Goal: Task Accomplishment & Management: Complete application form

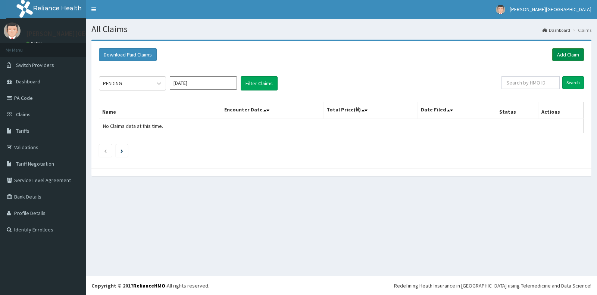
click at [566, 54] on link "Add Claim" at bounding box center [568, 54] width 32 height 13
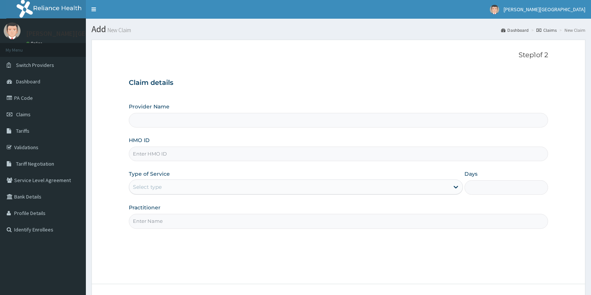
type input "[PERSON_NAME][GEOGRAPHIC_DATA]"
click at [181, 150] on input "HMO ID" at bounding box center [338, 153] width 419 height 15
type input "BKQ/10031/A"
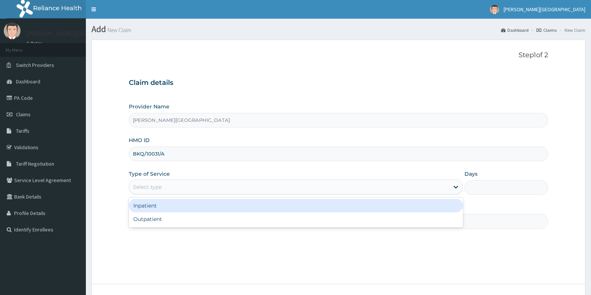
click at [181, 184] on div "Select type" at bounding box center [289, 187] width 320 height 12
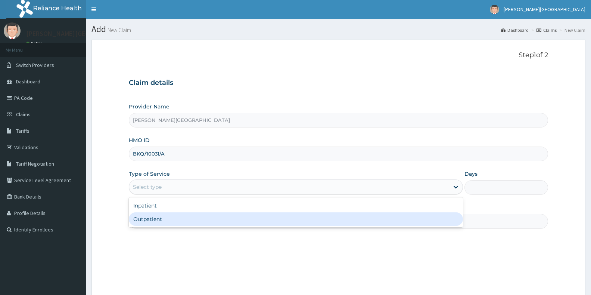
click at [158, 217] on div "Outpatient" at bounding box center [296, 218] width 334 height 13
type input "1"
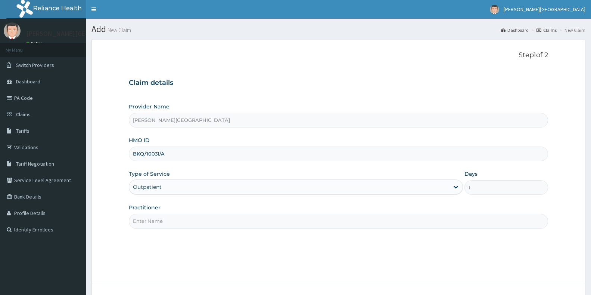
click at [157, 221] on input "Practitioner" at bounding box center [338, 221] width 419 height 15
type input "DR ADERHA"
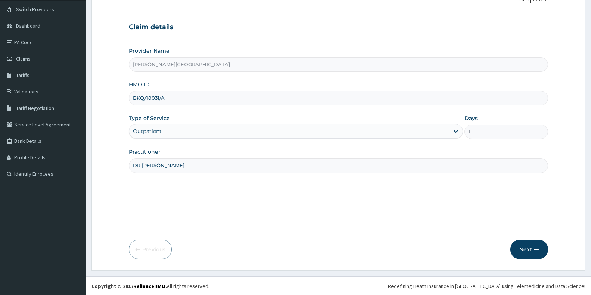
scroll to position [56, 0]
click at [528, 250] on button "Next" at bounding box center [529, 248] width 38 height 19
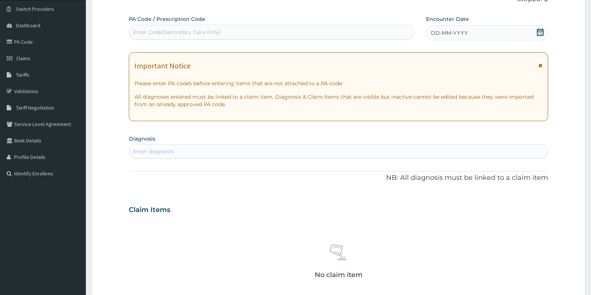
click at [183, 29] on div "Enter Code(Secondary Care Only)" at bounding box center [177, 31] width 88 height 7
paste input "PA/66E6A3"
type input "PA/66E6A3"
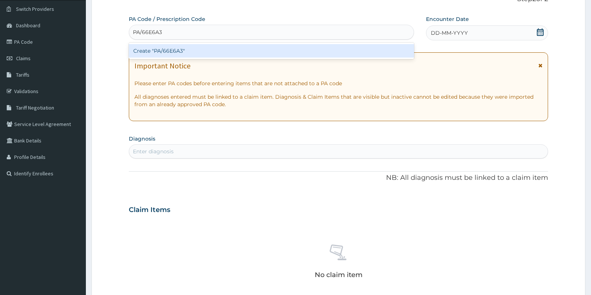
click at [181, 50] on div "Create "PA/66E6A3"" at bounding box center [271, 50] width 285 height 13
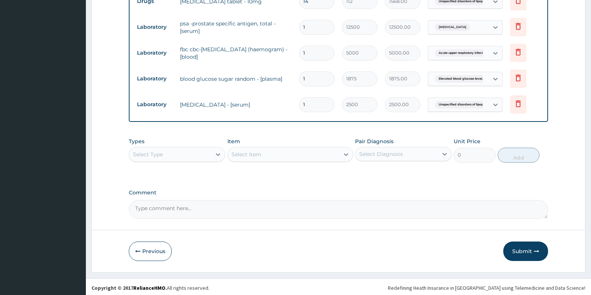
scroll to position [377, 0]
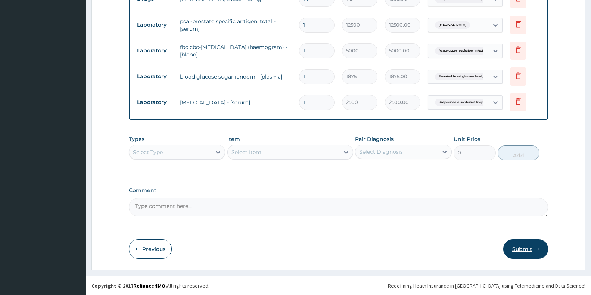
click at [521, 250] on button "Submit" at bounding box center [525, 248] width 45 height 19
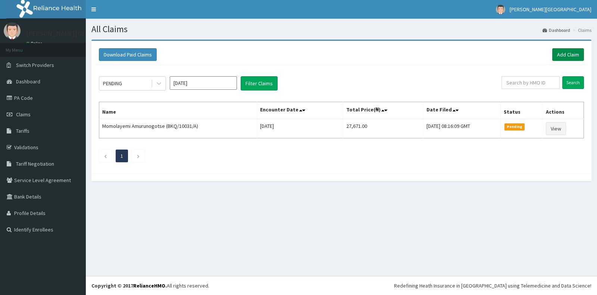
click at [560, 54] on link "Add Claim" at bounding box center [568, 54] width 32 height 13
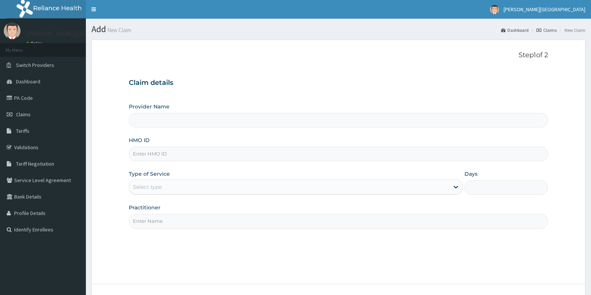
type input "[PERSON_NAME][GEOGRAPHIC_DATA]"
click at [152, 152] on input "HMO ID" at bounding box center [338, 153] width 419 height 15
type input "SFC/10020/B"
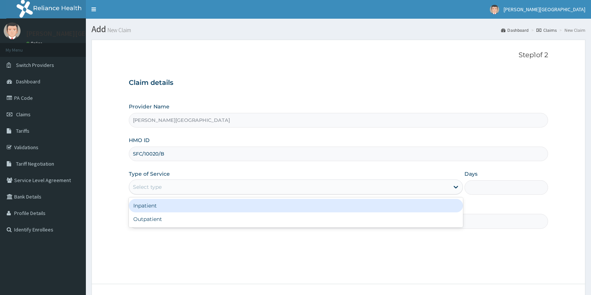
click at [175, 190] on div "Select type" at bounding box center [289, 187] width 320 height 12
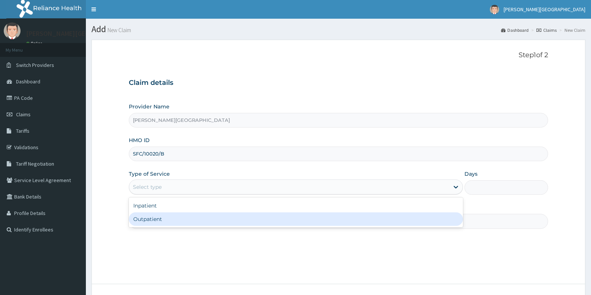
click at [156, 220] on div "Outpatient" at bounding box center [296, 218] width 334 height 13
type input "1"
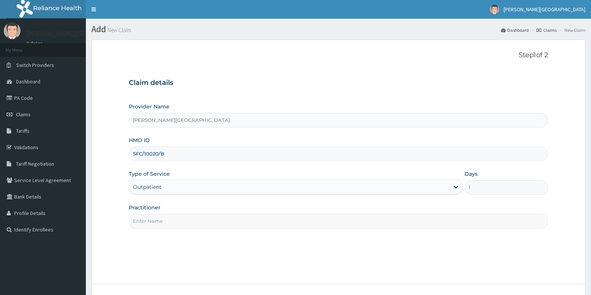
click at [155, 221] on input "Practitioner" at bounding box center [338, 221] width 419 height 15
type input "DR AMAECHI"
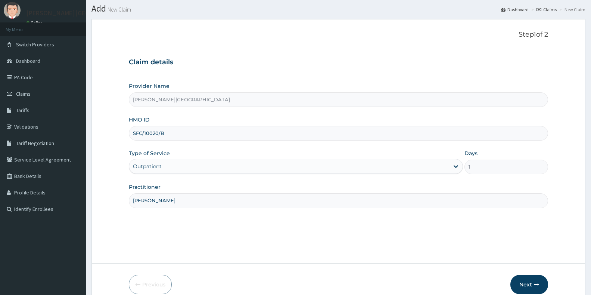
scroll to position [56, 0]
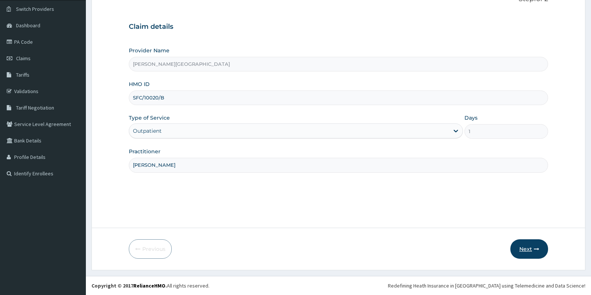
click at [520, 246] on button "Next" at bounding box center [529, 248] width 38 height 19
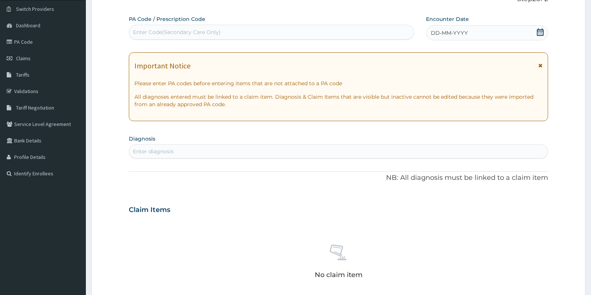
click at [541, 31] on icon at bounding box center [540, 31] width 7 height 7
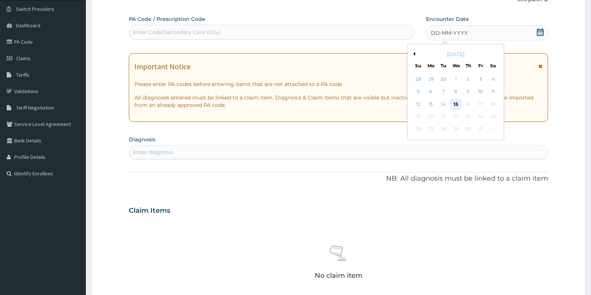
click at [457, 103] on div "15" at bounding box center [455, 104] width 11 height 11
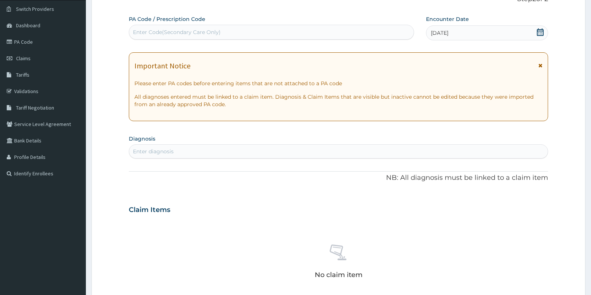
click at [196, 151] on div "Enter diagnosis" at bounding box center [338, 151] width 418 height 12
type input "m"
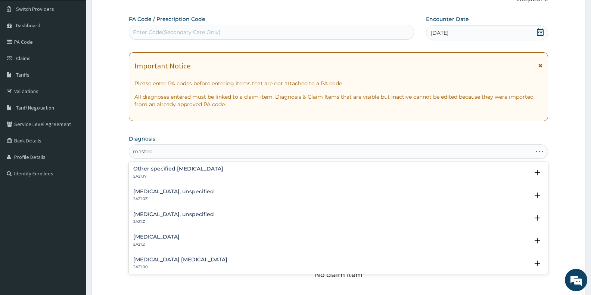
scroll to position [0, 0]
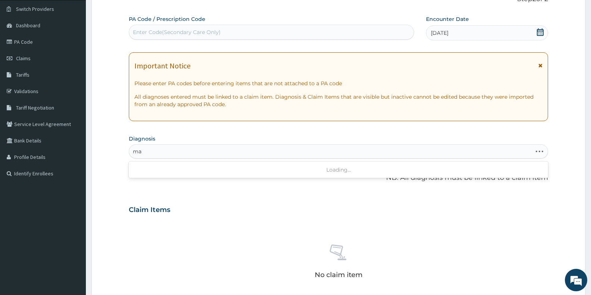
type input "m"
type input "breast"
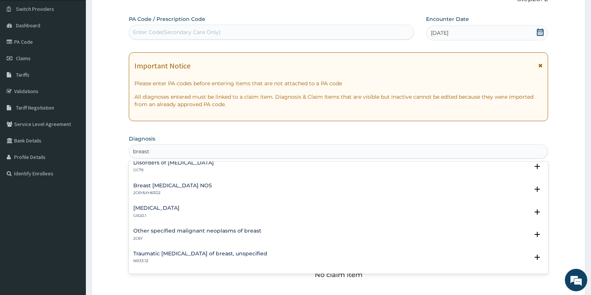
scroll to position [448, 0]
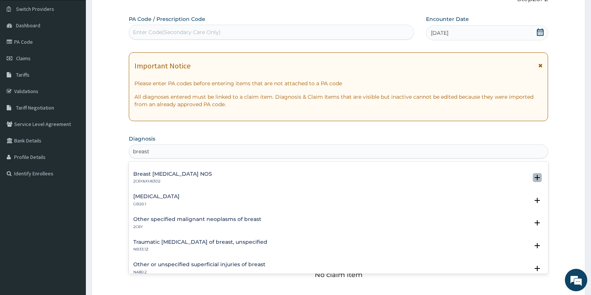
click at [535, 176] on icon "open select status" at bounding box center [537, 177] width 5 height 5
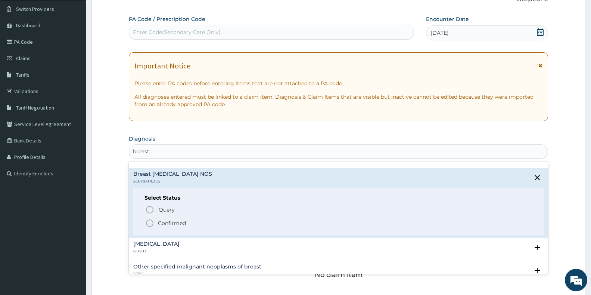
click at [147, 225] on circle "status option filled" at bounding box center [149, 222] width 7 height 7
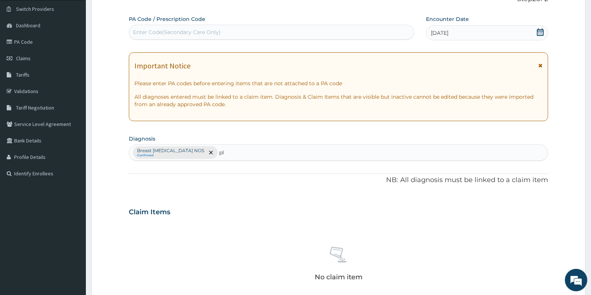
type input "p"
type input ","
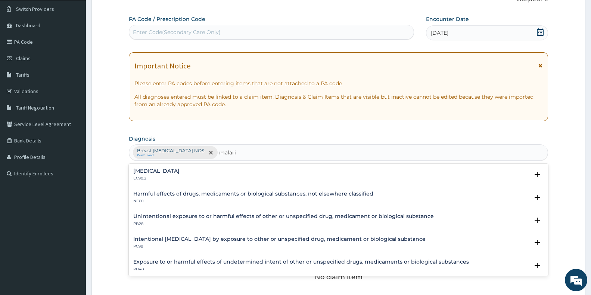
type input "malaria"
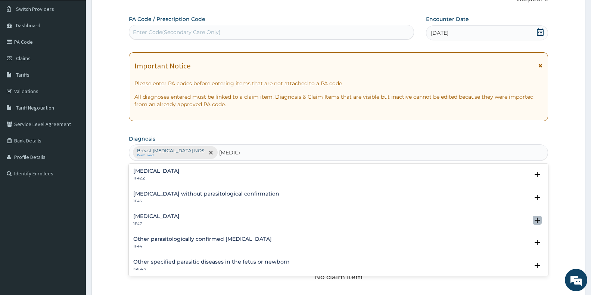
click at [535, 221] on icon "open select status" at bounding box center [537, 219] width 5 height 5
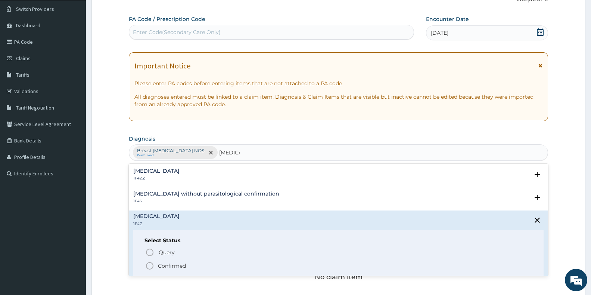
click at [149, 265] on icon "status option filled" at bounding box center [149, 265] width 9 height 9
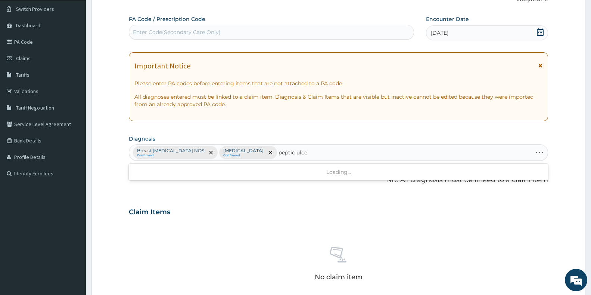
type input "peptic ulcer"
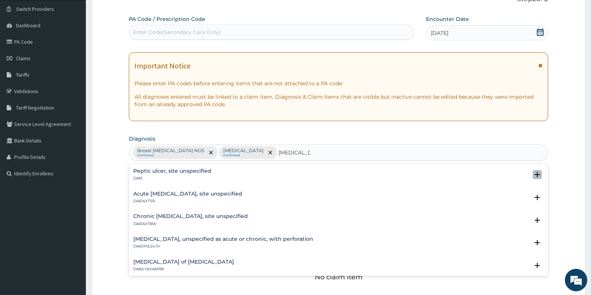
click at [533, 175] on icon "open select status" at bounding box center [537, 174] width 9 height 9
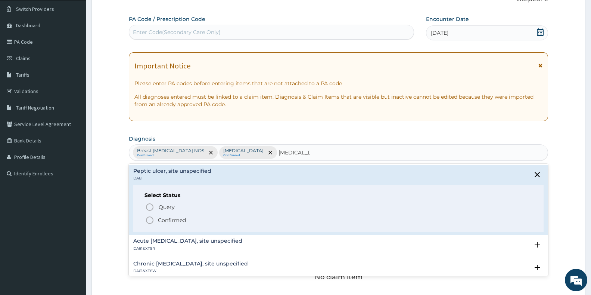
click at [152, 221] on icon "status option filled" at bounding box center [149, 219] width 9 height 9
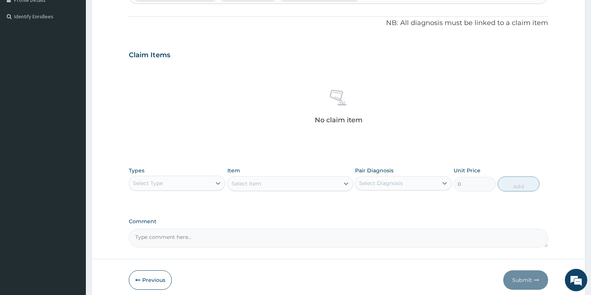
scroll to position [244, 0]
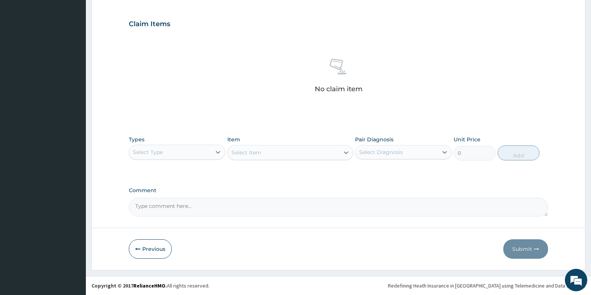
click at [172, 204] on textarea "Comment" at bounding box center [338, 206] width 419 height 19
type textarea "h"
click at [227, 207] on textarea "HAD RIGHT BREAST MASTECTOMY ON ACCOUNT OF RIGHT BREAST CANCER" at bounding box center [338, 206] width 419 height 19
click at [364, 208] on textarea "HAD RIGHT BREAST MASTECTOMY AT UBTH ON ACCOUNT OF RIGHT BREAST CANCER" at bounding box center [338, 206] width 419 height 19
type textarea "HAD RIGHT BREAST MASTECTOMY AT UBTH ON ACCOUNT OF RIGHT BREAST CANCER."
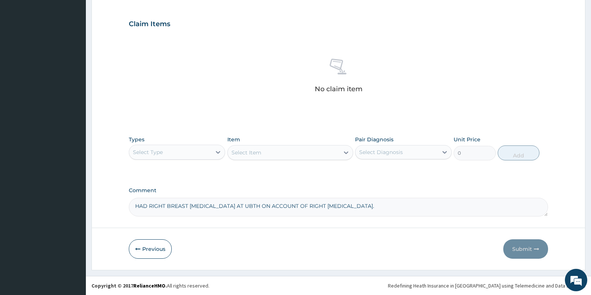
click at [161, 156] on div "Select Type" at bounding box center [170, 152] width 82 height 12
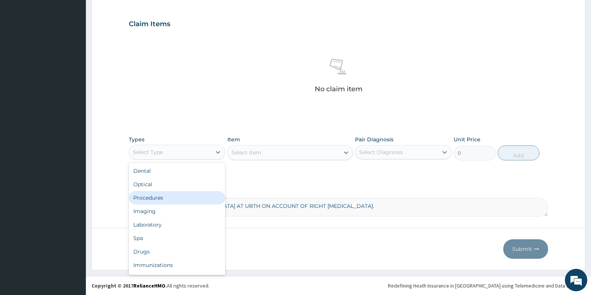
click at [161, 196] on div "Procedures" at bounding box center [177, 197] width 96 height 13
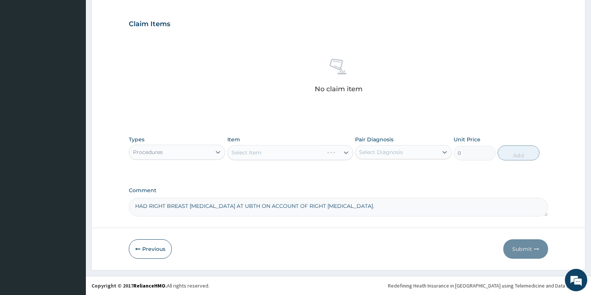
click at [260, 154] on div "Select Item" at bounding box center [290, 152] width 126 height 15
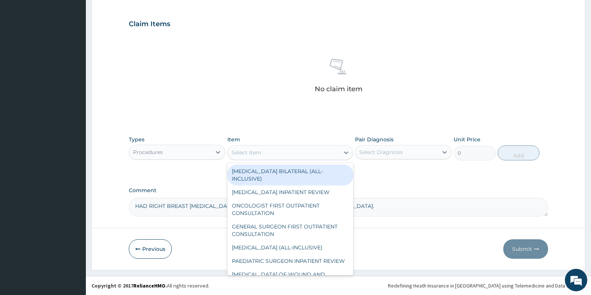
click at [251, 152] on div "Select Item" at bounding box center [246, 152] width 30 height 7
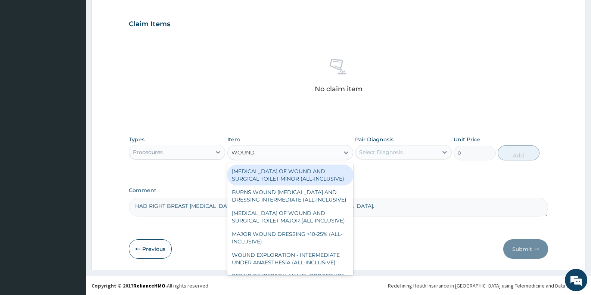
type input "WOUND D"
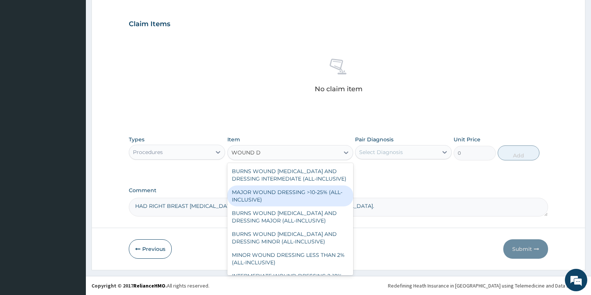
click at [285, 202] on div "MAJOR WOUND DRESSING >10-25% (ALL-INCLUSIVE)" at bounding box center [290, 195] width 126 height 21
type input "4375"
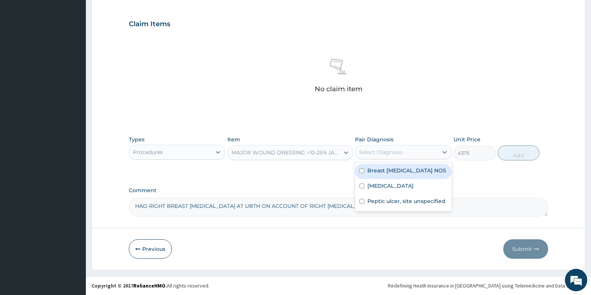
click at [379, 154] on div "Select Diagnosis" at bounding box center [381, 151] width 44 height 7
click at [362, 170] on input "checkbox" at bounding box center [361, 170] width 5 height 5
checkbox input "true"
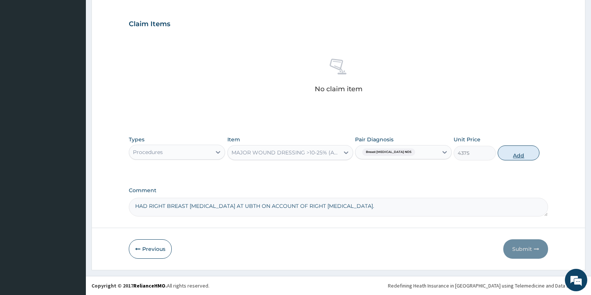
click at [516, 153] on button "Add" at bounding box center [519, 152] width 42 height 15
type input "0"
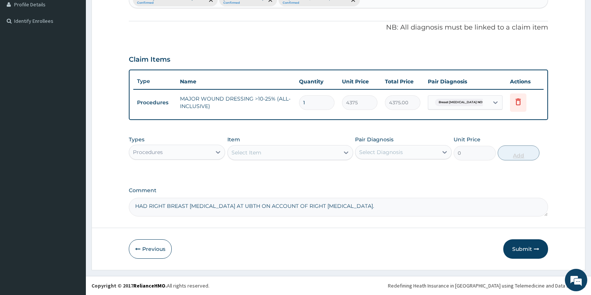
scroll to position [208, 0]
click at [241, 152] on div "Select Item" at bounding box center [246, 152] width 30 height 7
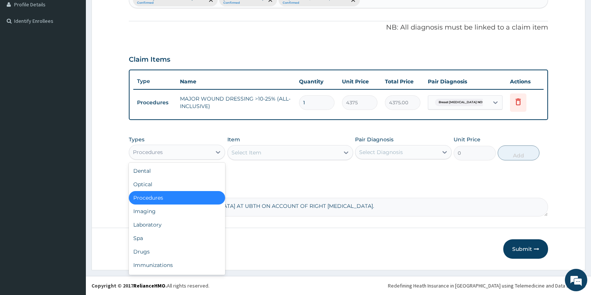
click at [187, 150] on div "Procedures" at bounding box center [170, 152] width 82 height 12
click at [153, 227] on div "Laboratory" at bounding box center [177, 224] width 96 height 13
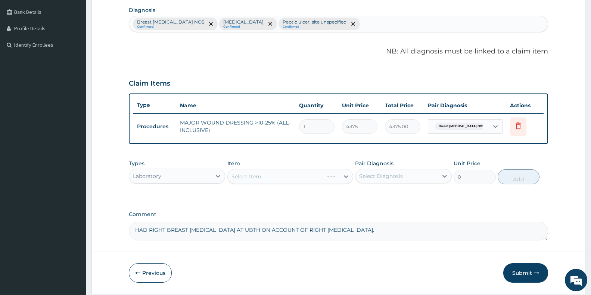
scroll to position [171, 0]
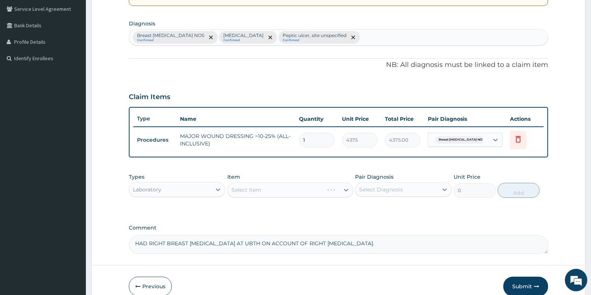
click at [252, 188] on div "Select Item" at bounding box center [290, 189] width 126 height 15
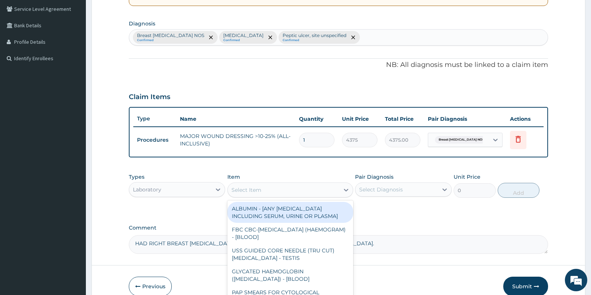
click at [255, 188] on div "Select Item" at bounding box center [246, 189] width 30 height 7
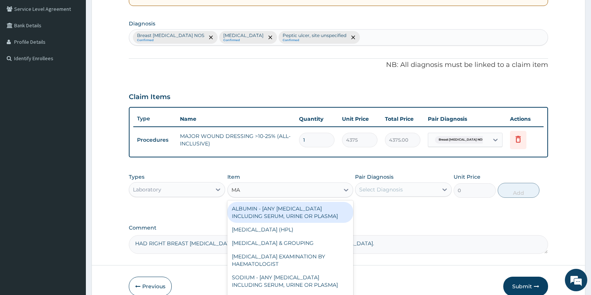
type input "MAL"
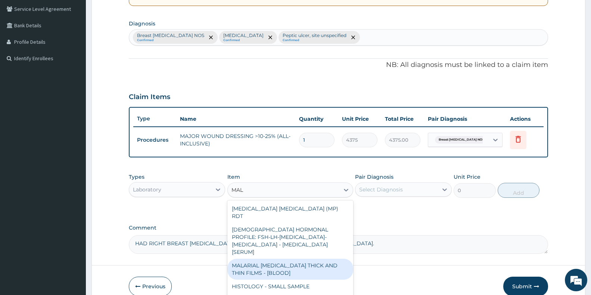
click at [260, 258] on div "MALARIAL PARASITE THICK AND THIN FILMS - [BLOOD]" at bounding box center [290, 268] width 126 height 21
type input "2187.5"
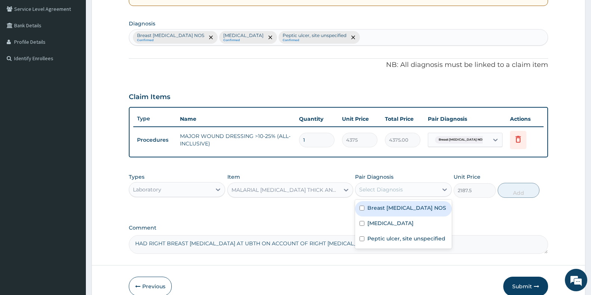
click at [368, 190] on div "Select Diagnosis" at bounding box center [381, 189] width 44 height 7
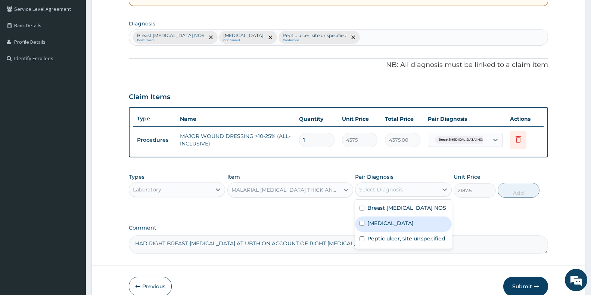
click at [362, 223] on input "checkbox" at bounding box center [361, 223] width 5 height 5
checkbox input "true"
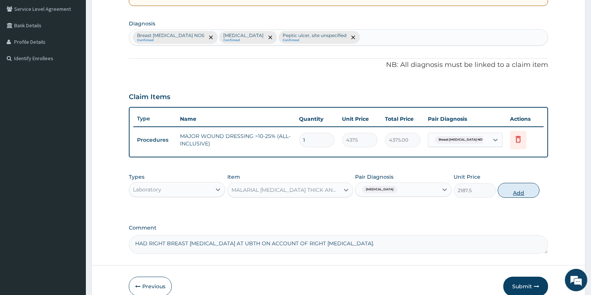
click at [512, 188] on button "Add" at bounding box center [519, 190] width 42 height 15
type input "0"
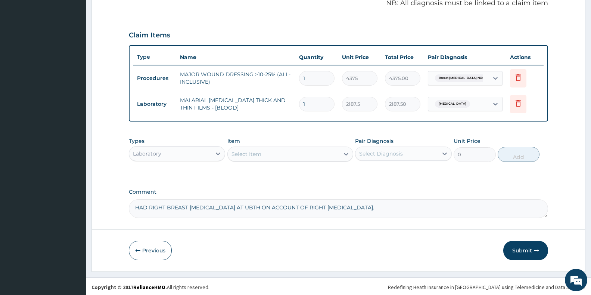
scroll to position [234, 0]
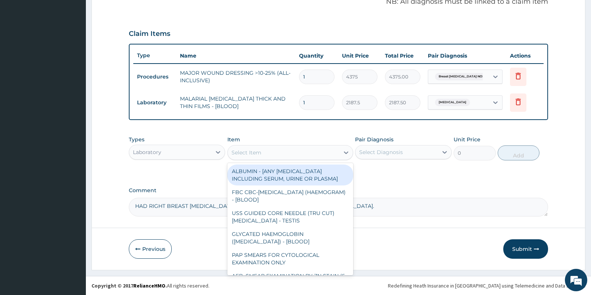
click at [265, 157] on div "Select Item" at bounding box center [284, 152] width 112 height 12
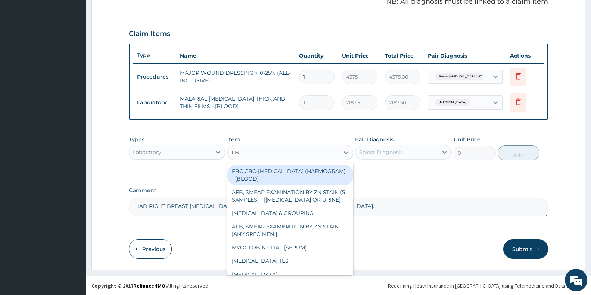
type input "FBC"
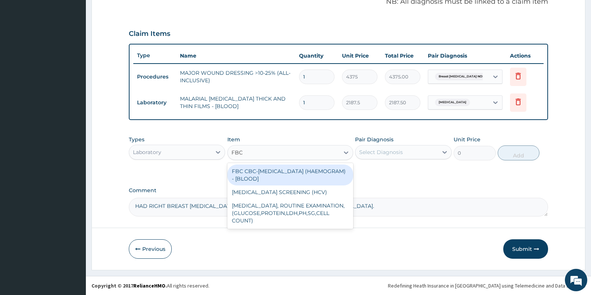
click at [278, 163] on div "FBC CBC-COMPLETE BLOOD COUNT (HAEMOGRAM) - [BLOOD] HEPATITIS C SCREENING (HCV) …" at bounding box center [290, 196] width 126 height 66
click at [280, 170] on div "FBC CBC-COMPLETE BLOOD COUNT (HAEMOGRAM) - [BLOOD]" at bounding box center [290, 174] width 126 height 21
type input "5000"
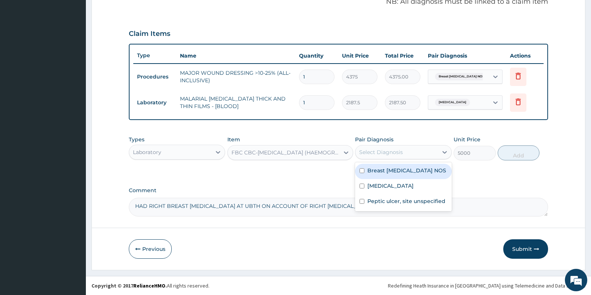
click at [378, 146] on div "Select Diagnosis" at bounding box center [396, 152] width 82 height 12
click at [361, 169] on input "checkbox" at bounding box center [361, 170] width 5 height 5
checkbox input "true"
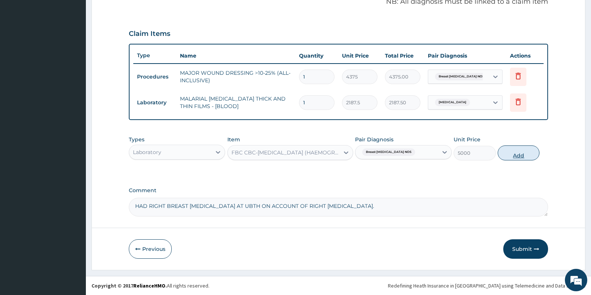
click at [516, 152] on button "Add" at bounding box center [519, 152] width 42 height 15
type input "0"
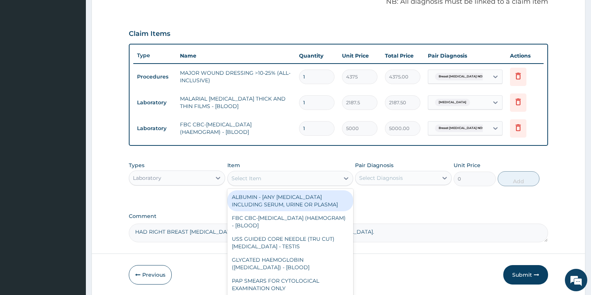
click at [247, 179] on div "Select Item" at bounding box center [246, 177] width 30 height 7
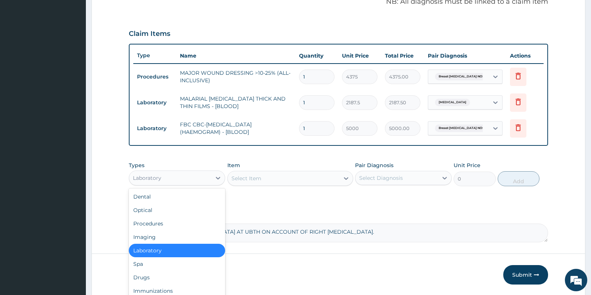
click at [172, 180] on div "Laboratory" at bounding box center [170, 178] width 82 height 12
click at [159, 275] on div "Drugs" at bounding box center [177, 276] width 96 height 13
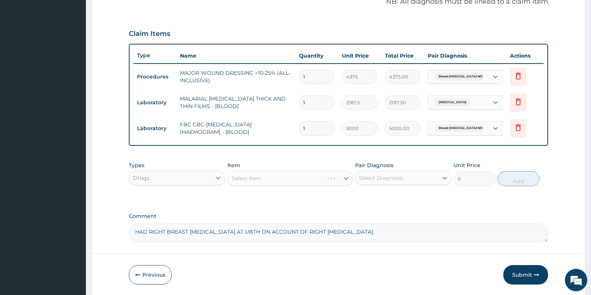
click at [266, 180] on div "Select Item" at bounding box center [290, 178] width 126 height 15
click at [266, 180] on div "Select Item" at bounding box center [284, 178] width 112 height 12
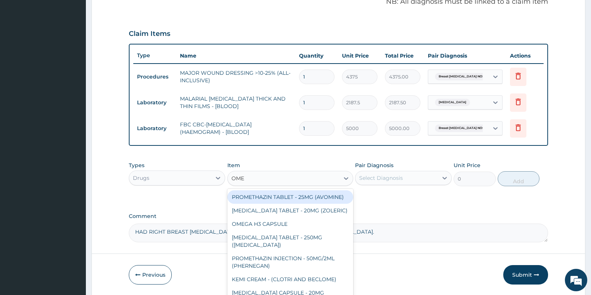
type input "OMEP"
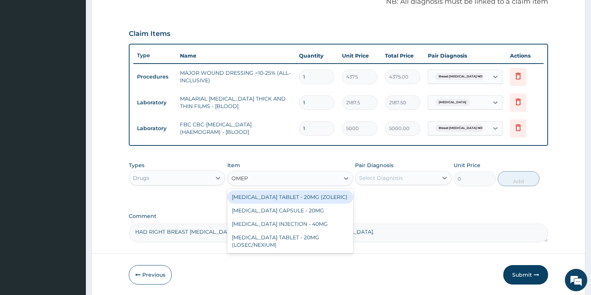
click at [291, 197] on div "ESOMEPRAZOLE TABLET - 20MG (ZOLERIC)" at bounding box center [290, 196] width 126 height 13
type input "109.19999999999999"
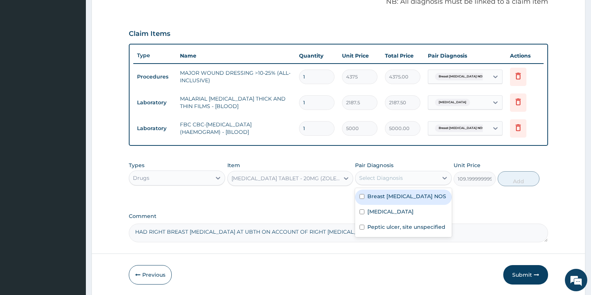
click at [389, 176] on div "Select Diagnosis" at bounding box center [381, 177] width 44 height 7
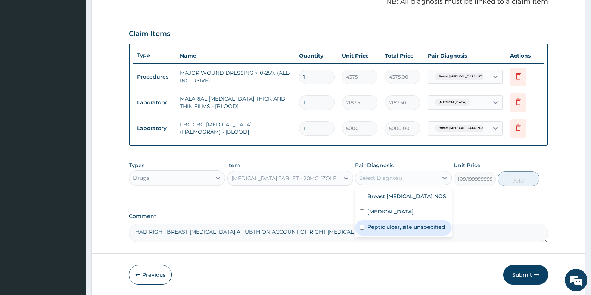
click at [362, 227] on input "checkbox" at bounding box center [361, 226] width 5 height 5
checkbox input "true"
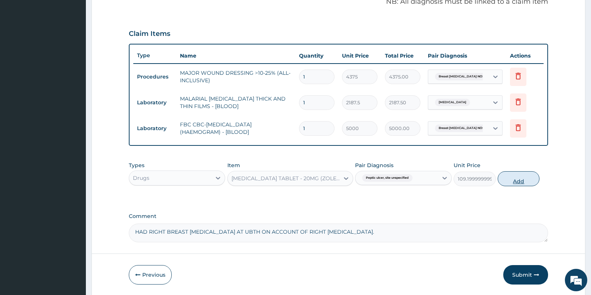
click at [514, 181] on button "Add" at bounding box center [519, 178] width 42 height 15
type input "0"
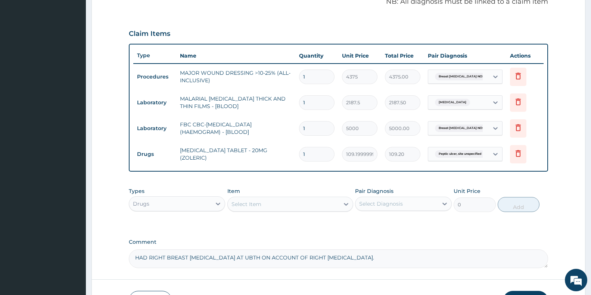
click at [315, 156] on input "1" at bounding box center [316, 154] width 35 height 15
type input "10"
type input "1092.00"
type input "10"
click at [240, 200] on div "Select Item" at bounding box center [246, 203] width 30 height 7
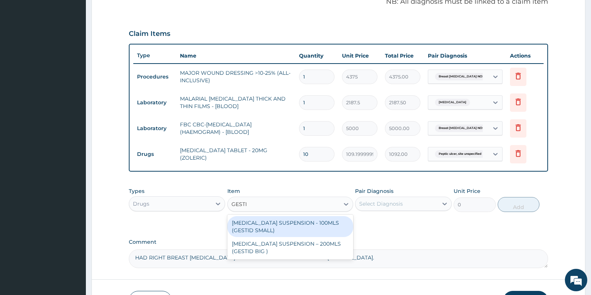
type input "GESTID"
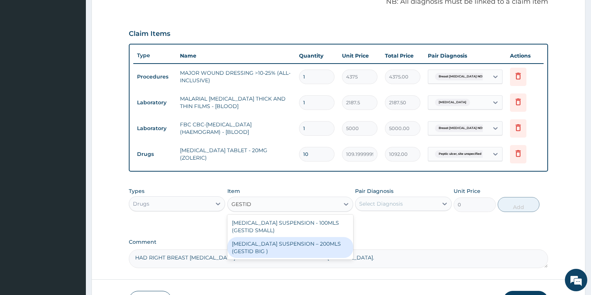
click at [263, 244] on div "ANTACID SUSPENSION – 200MLS (GESTID BIG )" at bounding box center [290, 247] width 126 height 21
type input "1680"
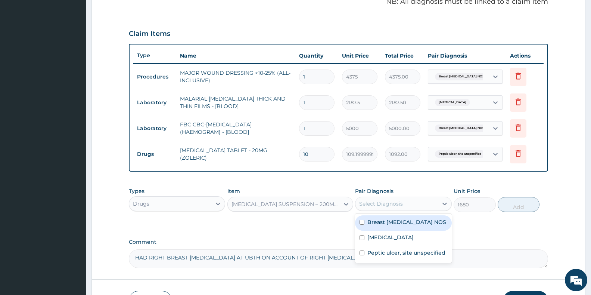
click at [383, 202] on div "Select Diagnosis" at bounding box center [381, 203] width 44 height 7
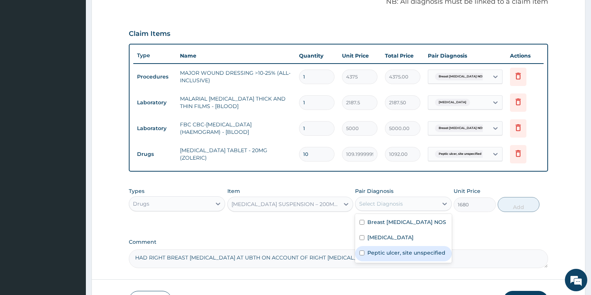
click at [361, 252] on input "checkbox" at bounding box center [361, 252] width 5 height 5
checkbox input "true"
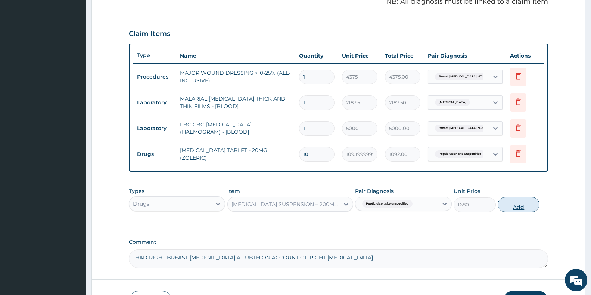
click at [520, 205] on button "Add" at bounding box center [519, 204] width 42 height 15
type input "0"
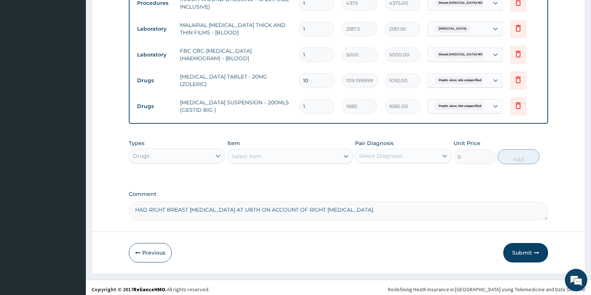
scroll to position [309, 0]
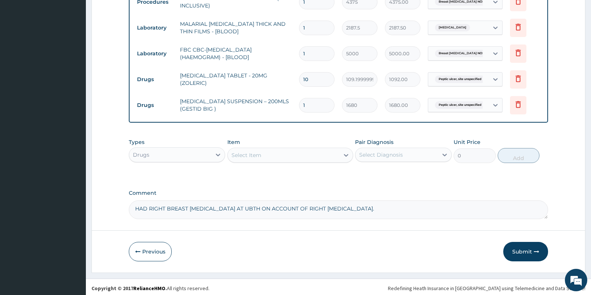
click at [242, 154] on div "Select Item" at bounding box center [246, 154] width 30 height 7
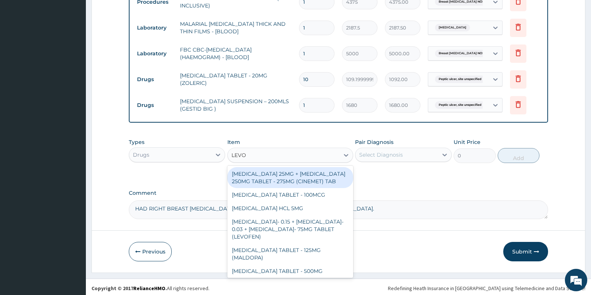
type input "LEVOF"
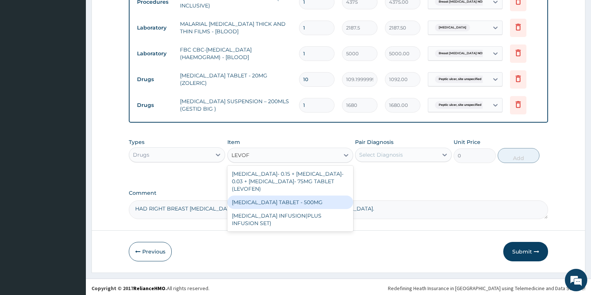
click at [299, 200] on div "LEVOFLOXACIN TABLET - 500MG" at bounding box center [290, 201] width 126 height 13
type input "196"
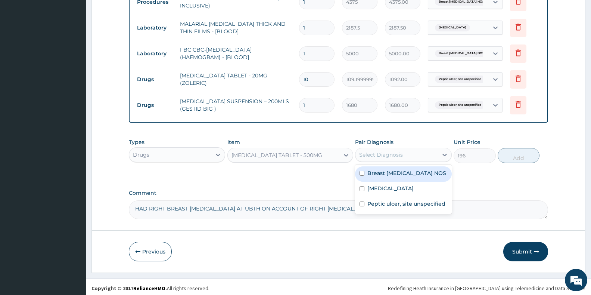
click at [384, 151] on div "Select Diagnosis" at bounding box center [381, 154] width 44 height 7
click at [362, 173] on input "checkbox" at bounding box center [361, 173] width 5 height 5
checkbox input "true"
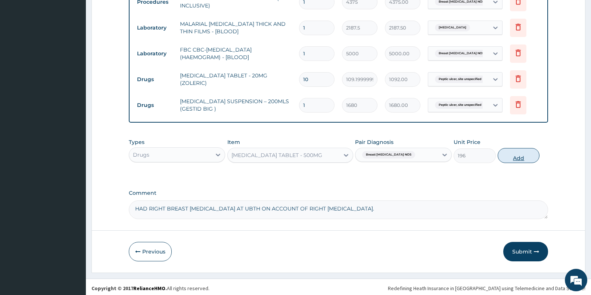
click at [505, 156] on button "Add" at bounding box center [519, 155] width 42 height 15
type input "0"
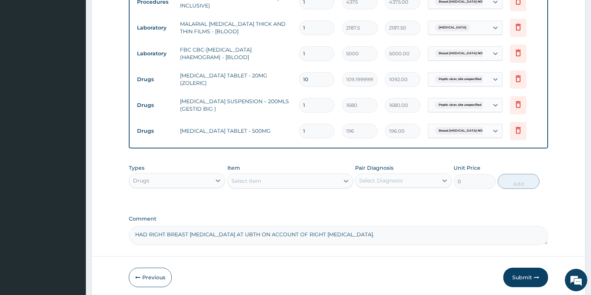
click at [320, 133] on input "1" at bounding box center [316, 131] width 35 height 15
type input "14"
type input "2744.00"
type input "14"
click at [255, 182] on div "Select Item" at bounding box center [246, 180] width 30 height 7
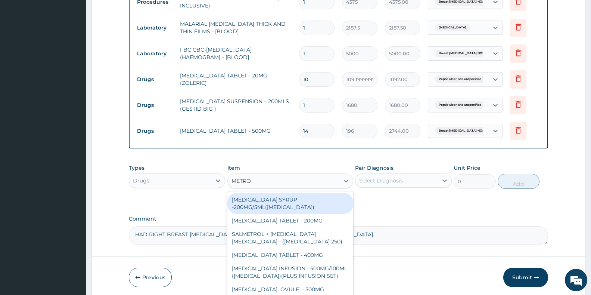
type input "METRON"
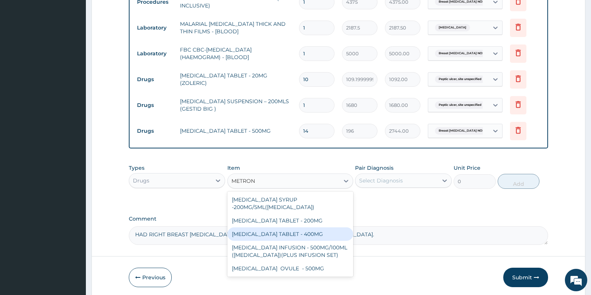
click at [310, 234] on div "METRONIDAZOLE TABLET - 400MG" at bounding box center [290, 233] width 126 height 13
type input "84"
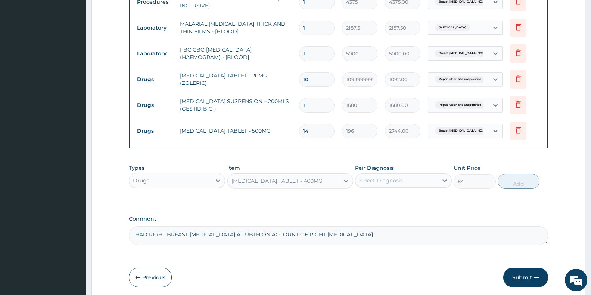
click at [389, 175] on div "Select Diagnosis" at bounding box center [396, 180] width 82 height 12
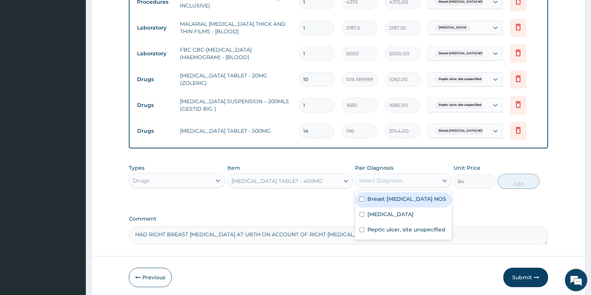
click at [363, 199] on input "checkbox" at bounding box center [361, 198] width 5 height 5
checkbox input "true"
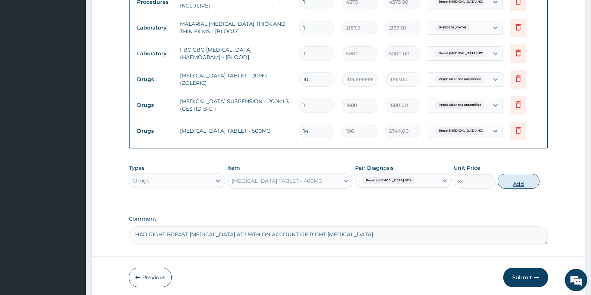
click at [512, 184] on button "Add" at bounding box center [519, 181] width 42 height 15
type input "0"
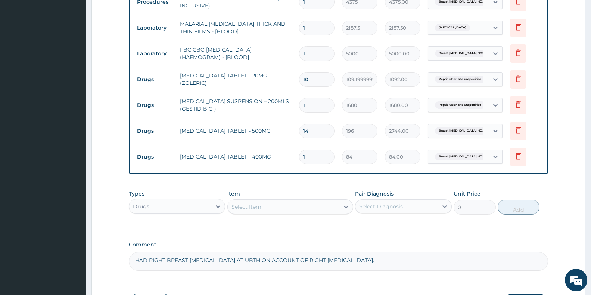
click at [314, 154] on input "1" at bounding box center [316, 156] width 35 height 15
type input "15"
type input "1260.00"
type input "15"
click at [268, 209] on div "Select Item" at bounding box center [284, 206] width 112 height 12
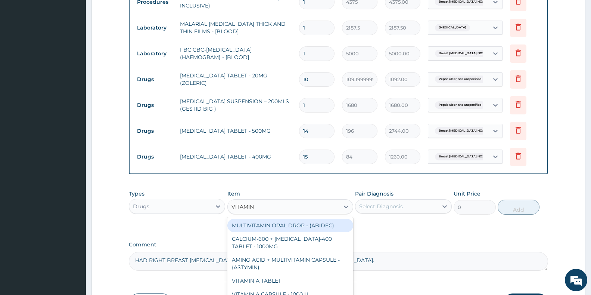
type input "VITAMIN C"
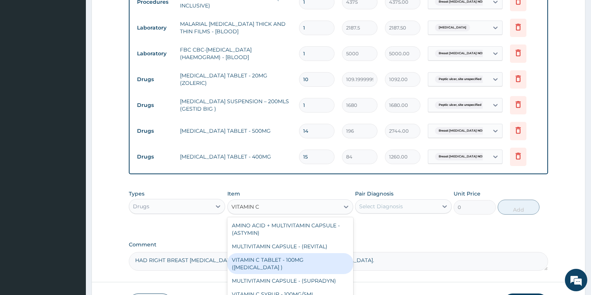
click at [293, 262] on div "VITAMIN C TABLET - 100MG (ASCORBIC ACID )" at bounding box center [290, 263] width 126 height 21
type input "16.799999999999997"
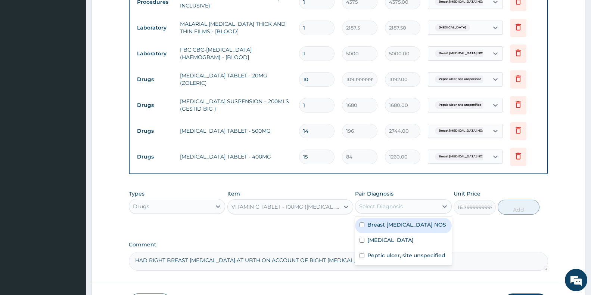
click at [371, 204] on div "Select Diagnosis" at bounding box center [381, 205] width 44 height 7
click at [361, 225] on input "checkbox" at bounding box center [361, 224] width 5 height 5
checkbox input "true"
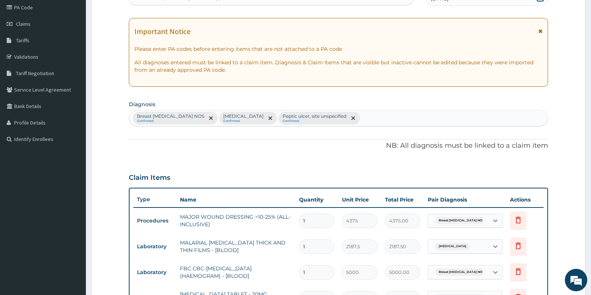
scroll to position [85, 0]
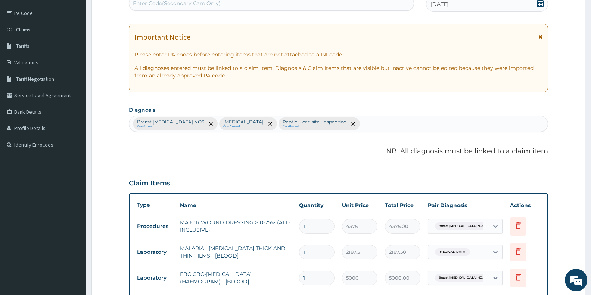
click at [356, 127] on div "Breast carcinoma NOS Confirmed Malaria, unspecified Confirmed Peptic ulcer, sit…" at bounding box center [338, 124] width 418 height 16
type input "WOUND"
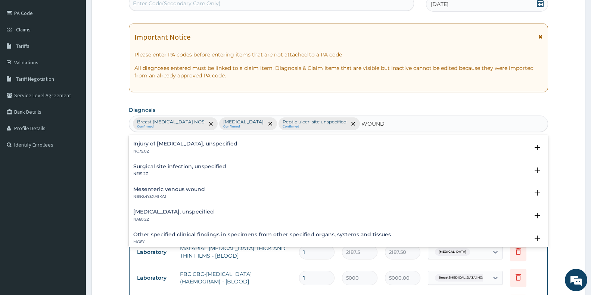
scroll to position [896, 0]
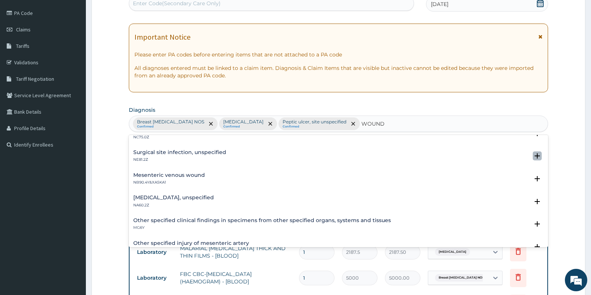
click at [535, 155] on icon "open select status" at bounding box center [537, 155] width 5 height 5
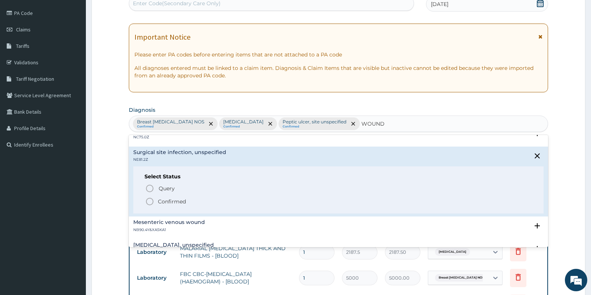
click at [150, 200] on icon "status option filled" at bounding box center [149, 201] width 9 height 9
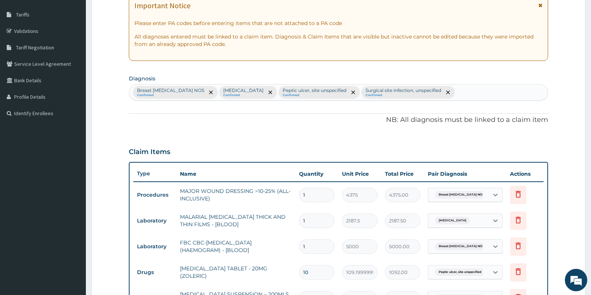
scroll to position [197, 0]
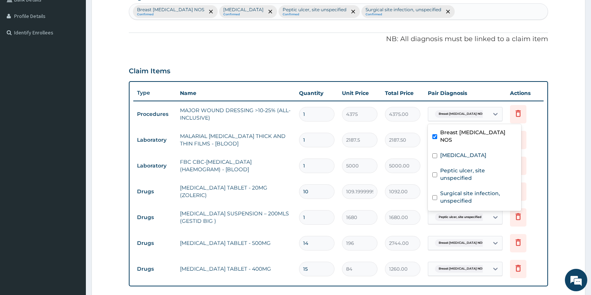
click at [481, 115] on div "Breast carcinoma NOS" at bounding box center [458, 114] width 60 height 13
click at [434, 195] on input "checkbox" at bounding box center [434, 197] width 5 height 5
checkbox input "true"
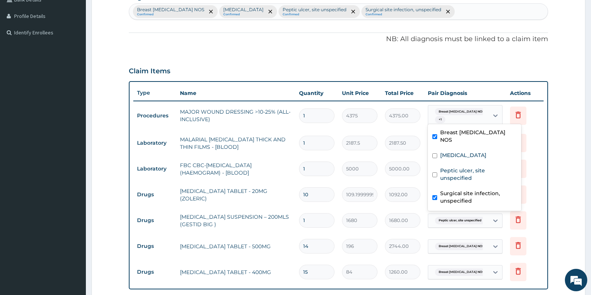
click at [538, 159] on td "Delete" at bounding box center [524, 169] width 37 height 26
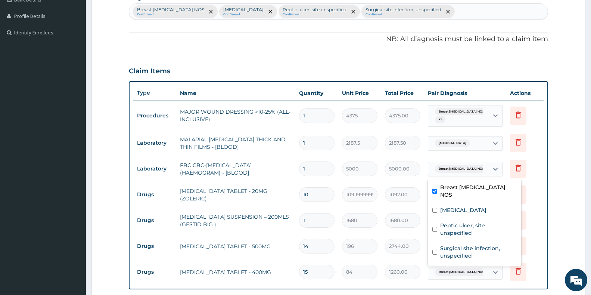
click at [473, 169] on span "Breast carcinoma NOS" at bounding box center [461, 168] width 53 height 7
click at [433, 249] on input "checkbox" at bounding box center [434, 251] width 5 height 5
checkbox input "true"
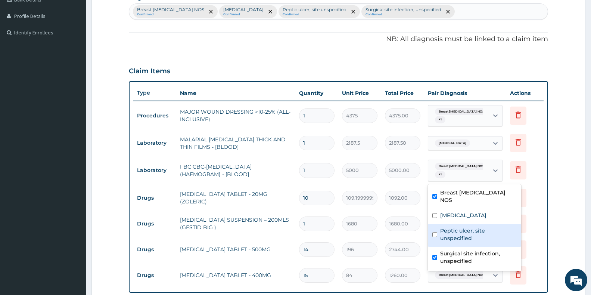
click at [555, 208] on form "Step 2 of 2 PA Code / Prescription Code Enter Code(Secondary Care Only) Encount…" at bounding box center [338, 142] width 494 height 599
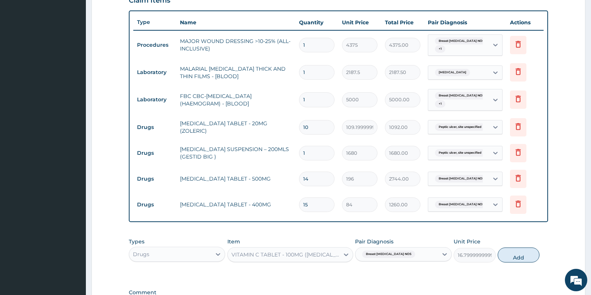
scroll to position [271, 0]
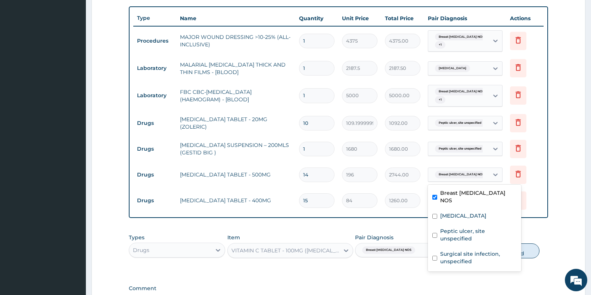
click at [485, 175] on div "Breast carcinoma NOS" at bounding box center [458, 174] width 60 height 13
click at [435, 255] on input "checkbox" at bounding box center [434, 257] width 5 height 5
checkbox input "true"
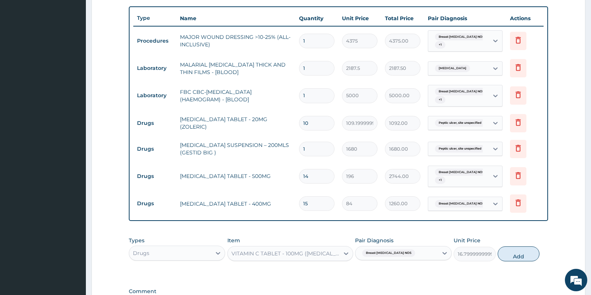
click at [556, 178] on form "Step 2 of 2 PA Code / Prescription Code Enter Code(Secondary Care Only) Encount…" at bounding box center [338, 69] width 494 height 602
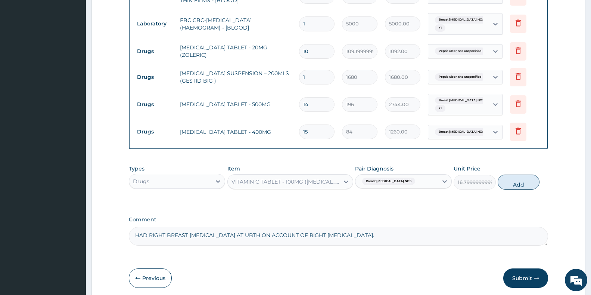
scroll to position [346, 0]
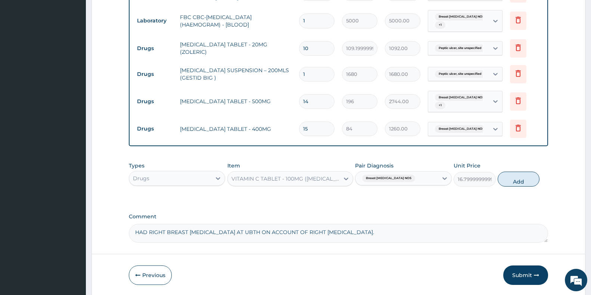
click at [474, 127] on span "Breast carcinoma NOS" at bounding box center [461, 128] width 53 height 7
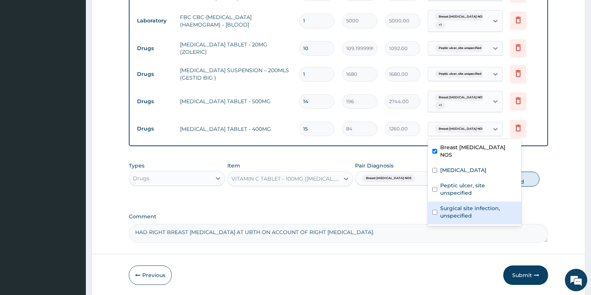
click at [436, 209] on input "checkbox" at bounding box center [434, 211] width 5 height 5
checkbox input "true"
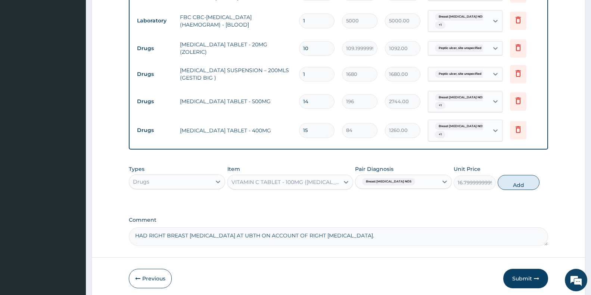
click at [429, 183] on div "Breast carcinoma NOS" at bounding box center [396, 181] width 82 height 13
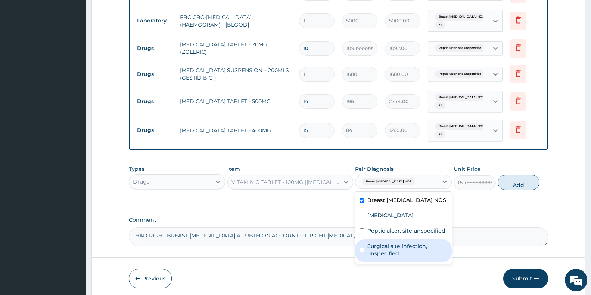
click at [362, 248] on input "checkbox" at bounding box center [361, 249] width 5 height 5
checkbox input "true"
click at [520, 184] on button "Add" at bounding box center [519, 182] width 42 height 15
type input "0"
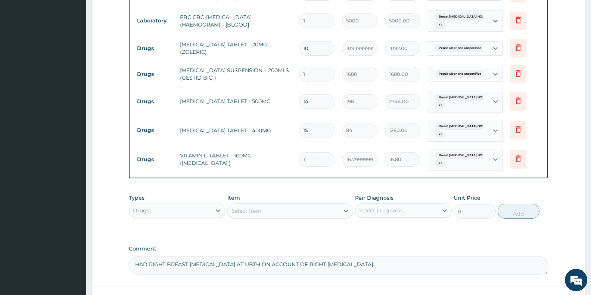
click at [320, 157] on input "1" at bounding box center [316, 159] width 35 height 15
type input "0.00"
type input "4"
type input "67.20"
type input "42"
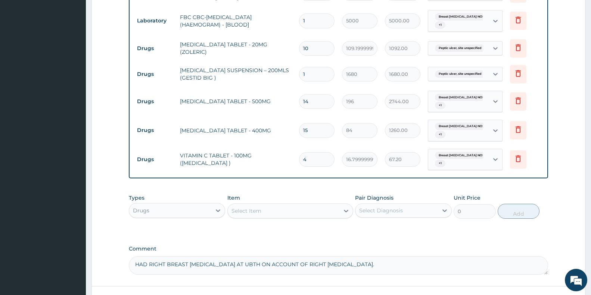
type input "705.60"
type input "42"
click at [258, 212] on div "Select Item" at bounding box center [246, 210] width 30 height 7
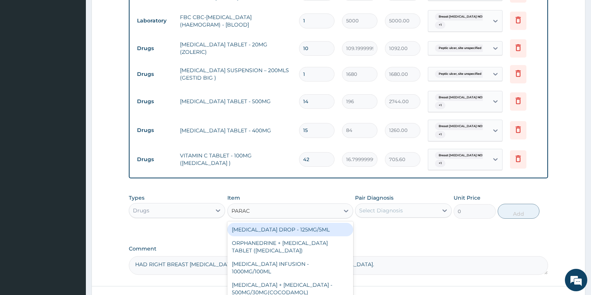
type input "PARACE"
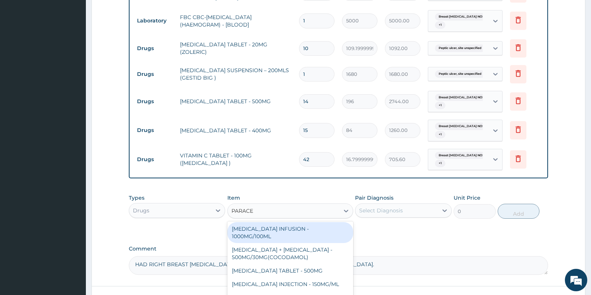
scroll to position [37, 0]
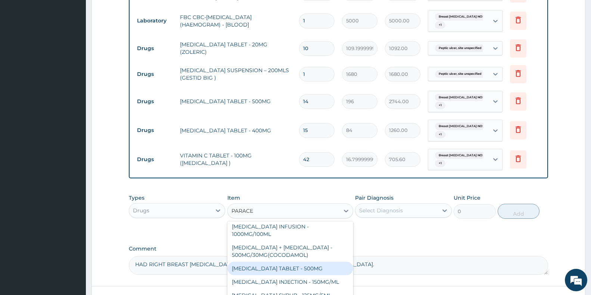
click at [299, 267] on div "PARACETAMOL TABLET - 500MG" at bounding box center [290, 267] width 126 height 13
type input "33.599999999999994"
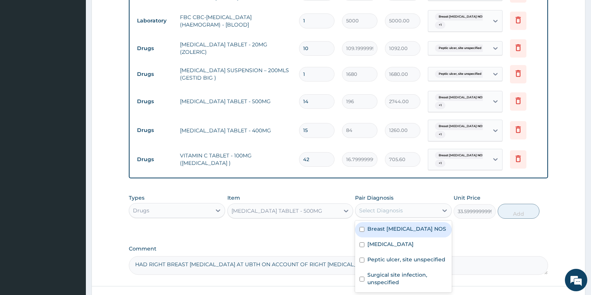
click at [376, 209] on div "Select Diagnosis" at bounding box center [381, 209] width 44 height 7
click at [362, 245] on input "checkbox" at bounding box center [361, 244] width 5 height 5
checkbox input "true"
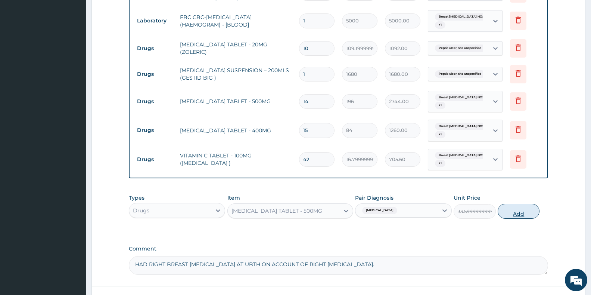
click at [518, 213] on button "Add" at bounding box center [519, 210] width 42 height 15
type input "0"
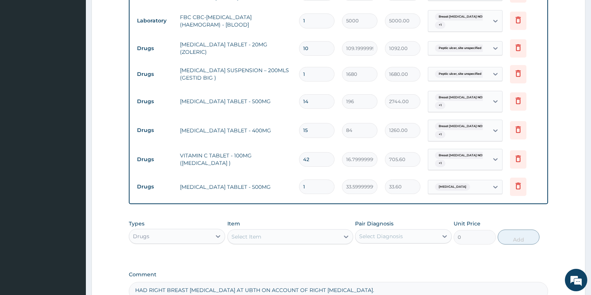
click at [321, 183] on input "1" at bounding box center [316, 186] width 35 height 15
type input "18"
type input "604.80"
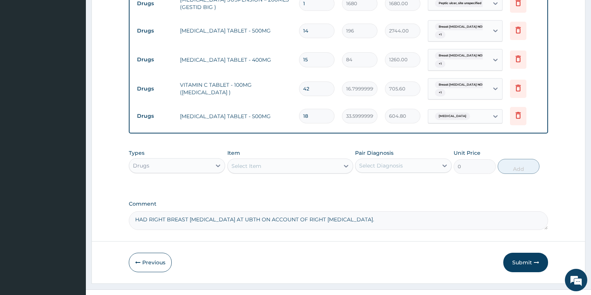
scroll to position [430, 0]
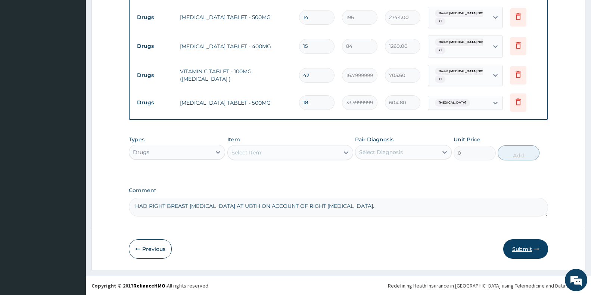
type input "18"
click at [517, 250] on button "Submit" at bounding box center [525, 248] width 45 height 19
